Goal: Find specific page/section: Find specific page/section

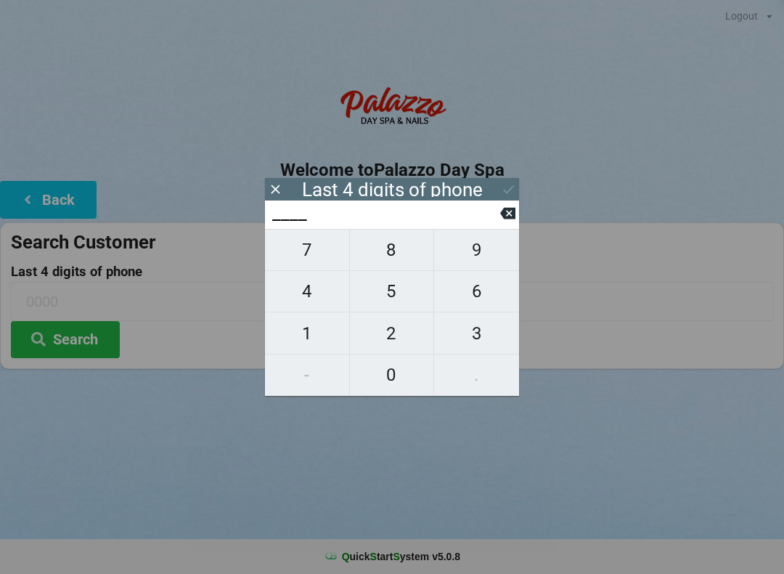
click at [395, 296] on span "5" at bounding box center [392, 291] width 84 height 30
type input "5___"
click at [393, 297] on span "5" at bounding box center [392, 291] width 84 height 30
type input "55__"
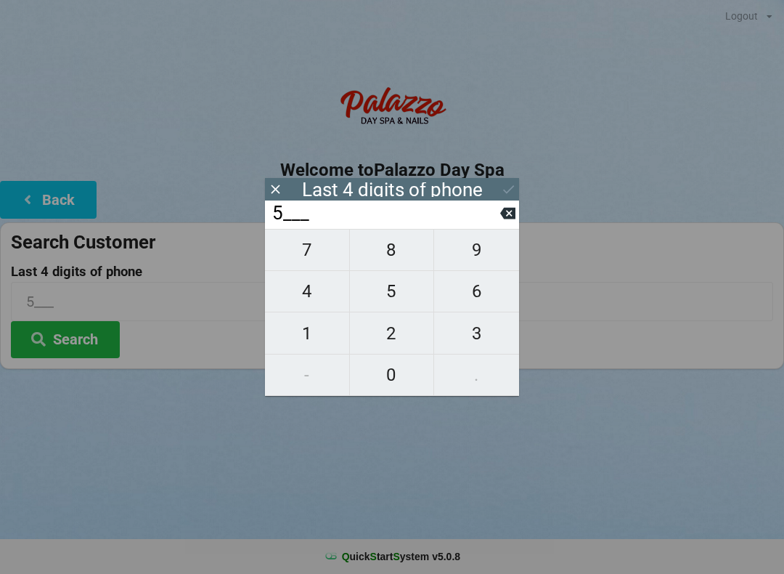
type input "55__"
click at [313, 349] on span "1" at bounding box center [307, 333] width 84 height 30
type input "551_"
click at [395, 256] on span "8" at bounding box center [392, 250] width 84 height 30
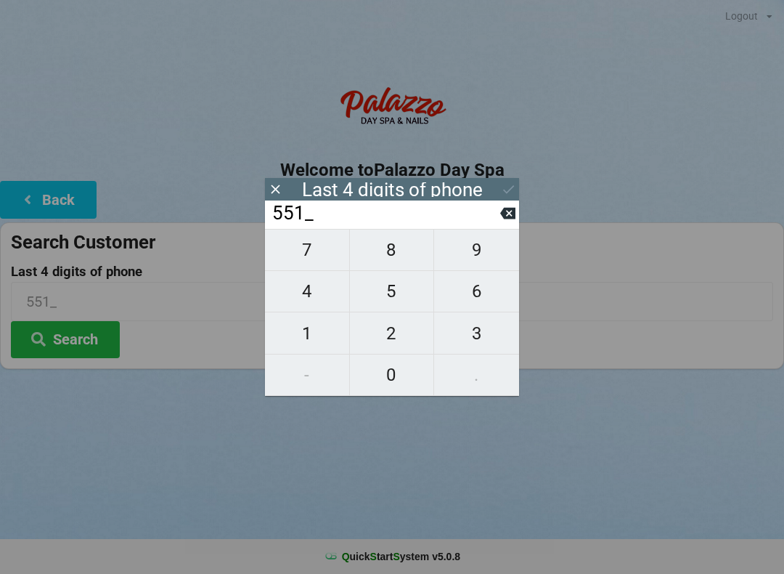
type input "5518"
click at [75, 344] on button "Search" at bounding box center [65, 339] width 109 height 37
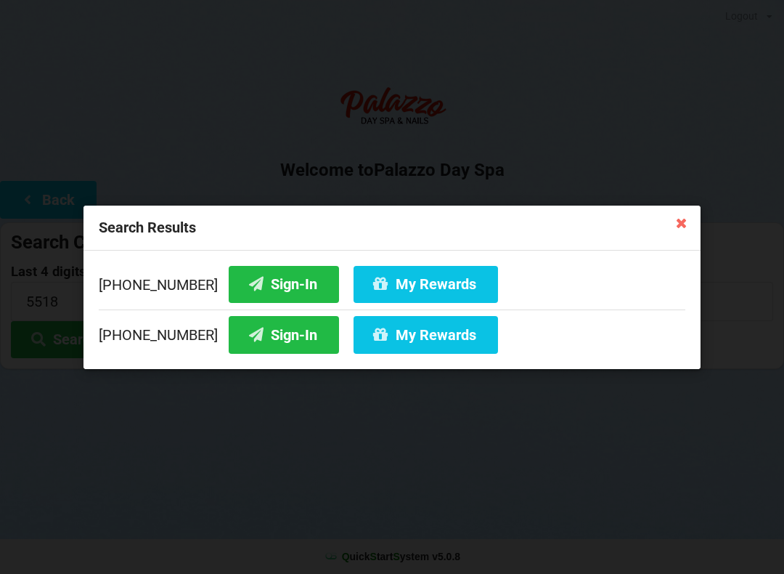
click at [271, 344] on button "Sign-In" at bounding box center [284, 334] width 110 height 37
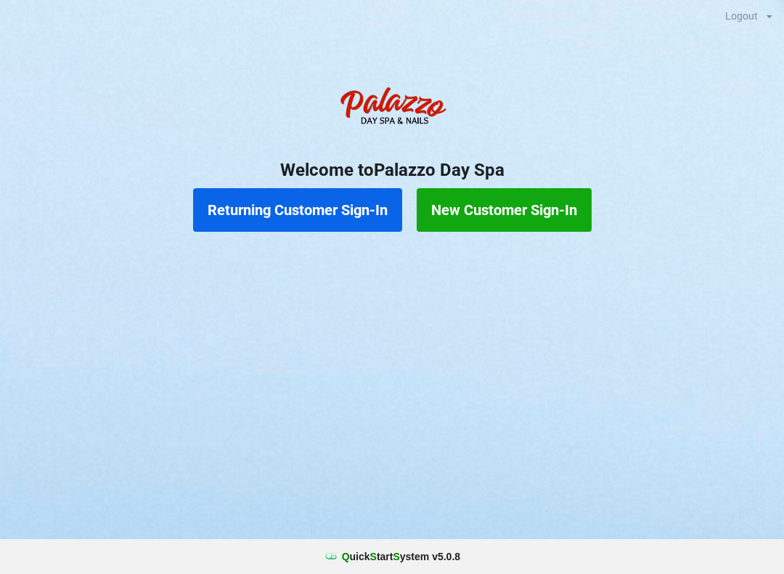
click at [298, 203] on button "Returning Customer Sign-In" at bounding box center [297, 210] width 209 height 44
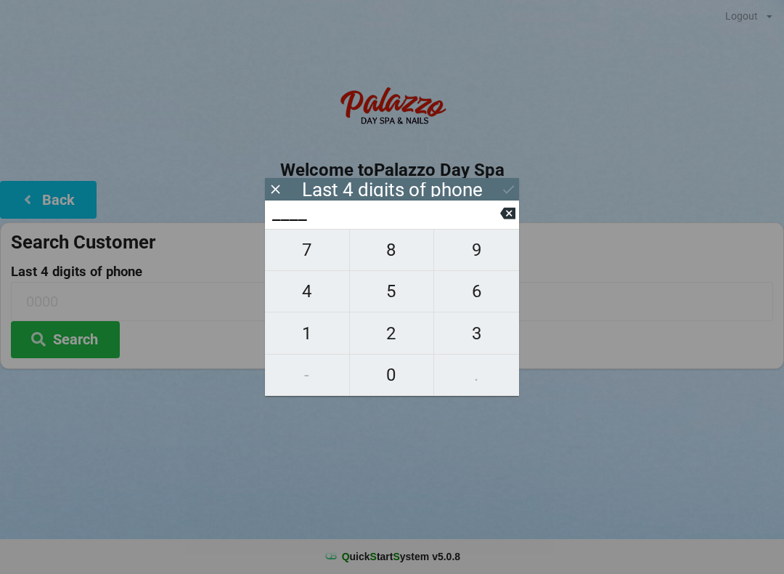
click at [471, 289] on span "6" at bounding box center [476, 291] width 85 height 30
type input "6___"
click at [465, 289] on span "6" at bounding box center [476, 291] width 85 height 30
type input "66__"
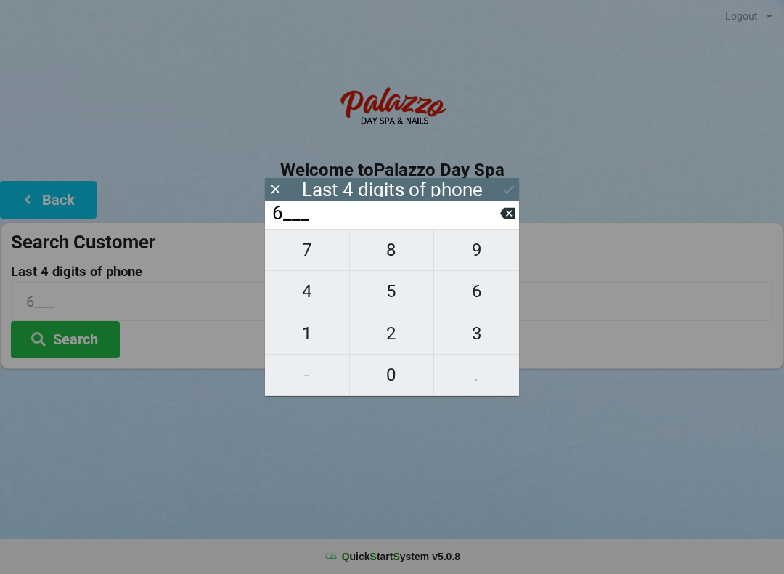
type input "66__"
click at [398, 256] on span "8" at bounding box center [392, 250] width 84 height 30
type input "668_"
click at [398, 255] on span "8" at bounding box center [392, 250] width 84 height 30
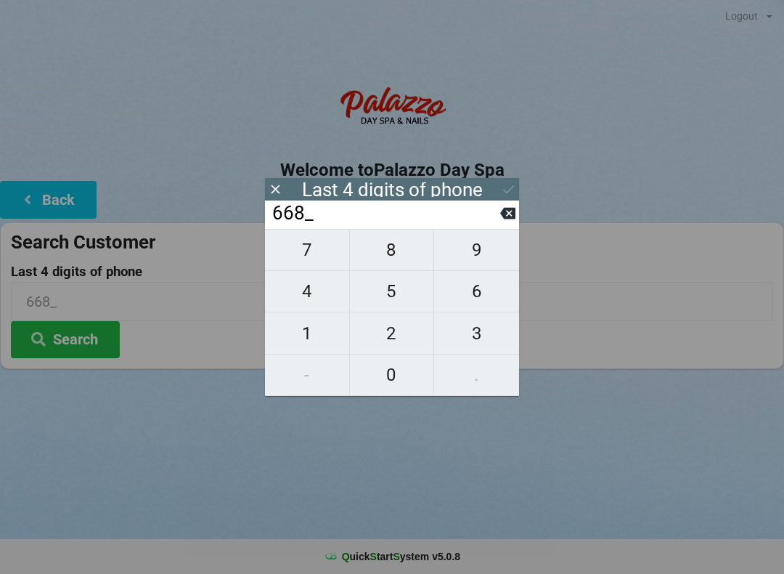
type input "6688"
click at [510, 185] on icon at bounding box center [508, 189] width 15 height 15
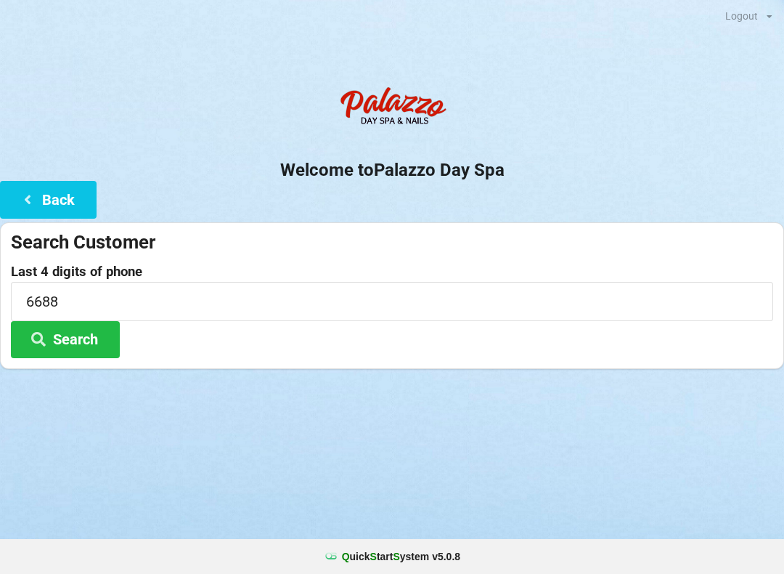
click at [88, 337] on button "Search" at bounding box center [65, 339] width 109 height 37
